Goal: Check status: Check status

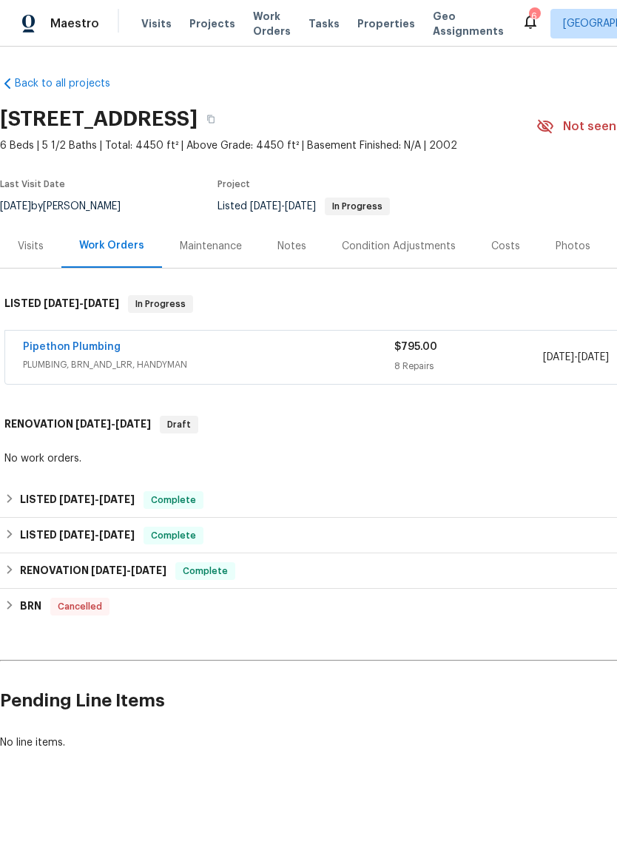
click at [67, 344] on link "Pipethon Plumbing" at bounding box center [72, 347] width 98 height 10
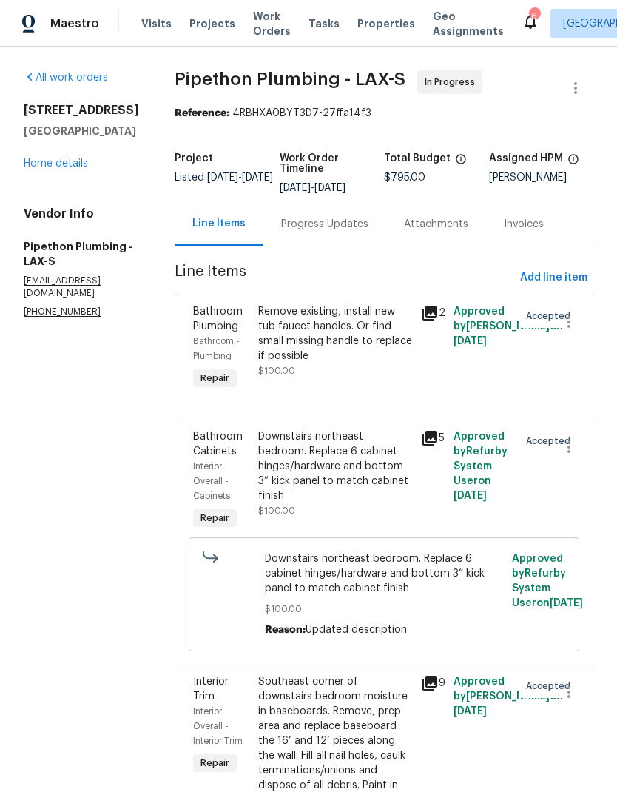
click at [366, 232] on div "Progress Updates" at bounding box center [324, 224] width 87 height 15
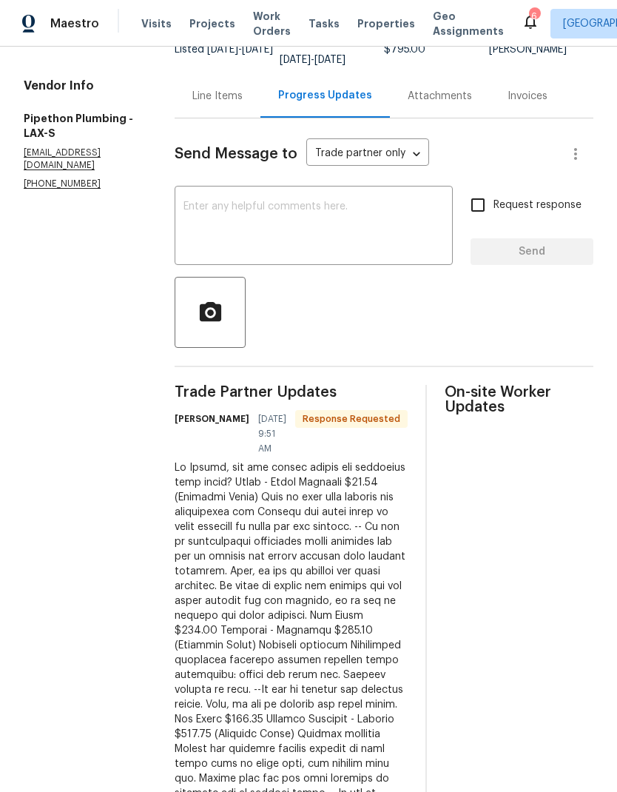
scroll to position [127, 0]
click at [220, 321] on icon "button" at bounding box center [209, 311] width 21 height 19
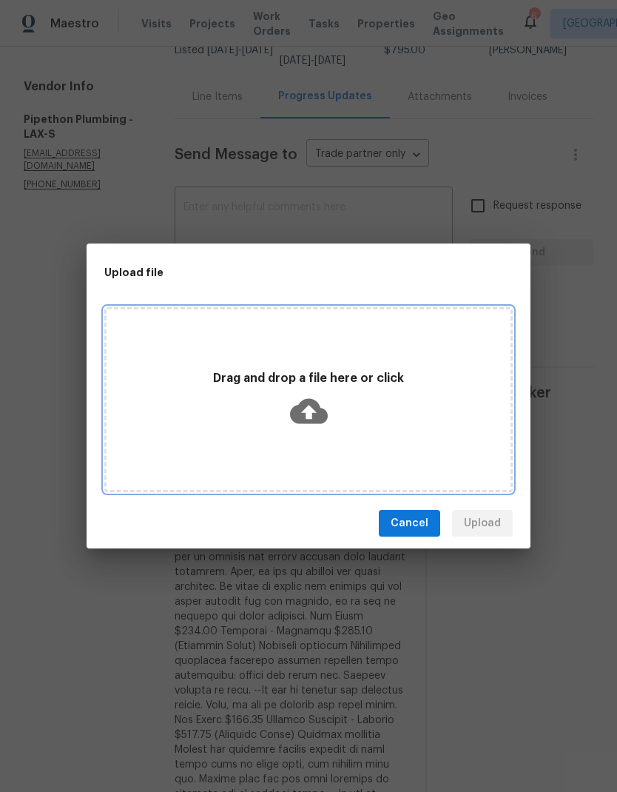
click at [315, 404] on icon at bounding box center [309, 411] width 38 height 25
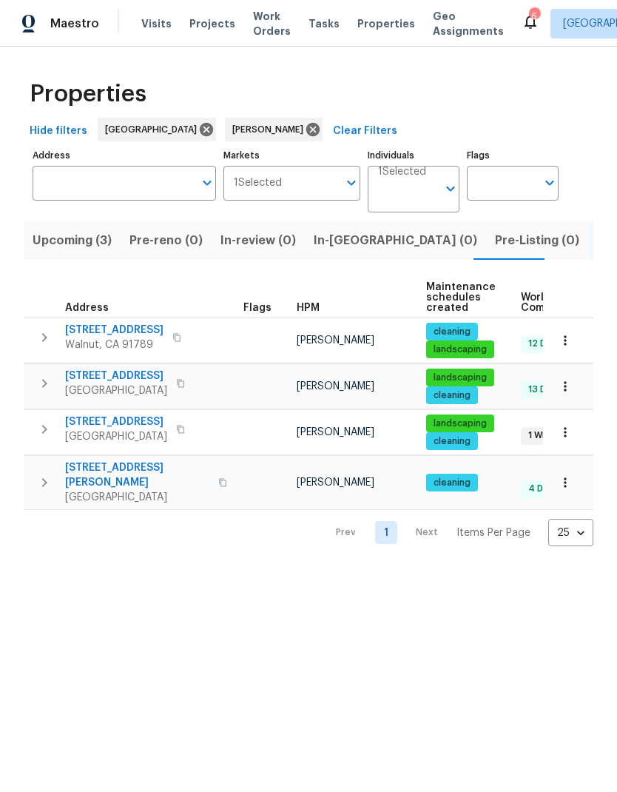
scroll to position [0, 24]
